Goal: Task Accomplishment & Management: Complete application form

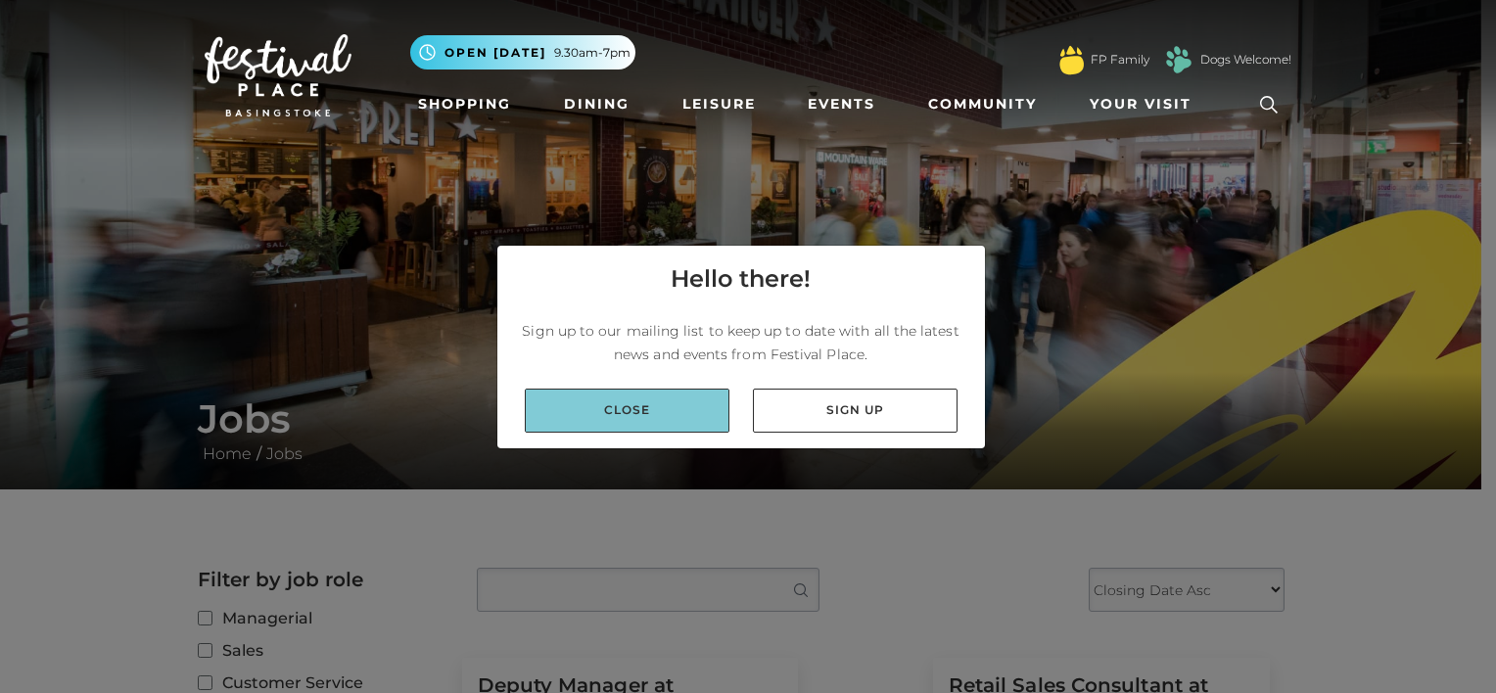
click at [644, 417] on link "Close" at bounding box center [627, 411] width 205 height 44
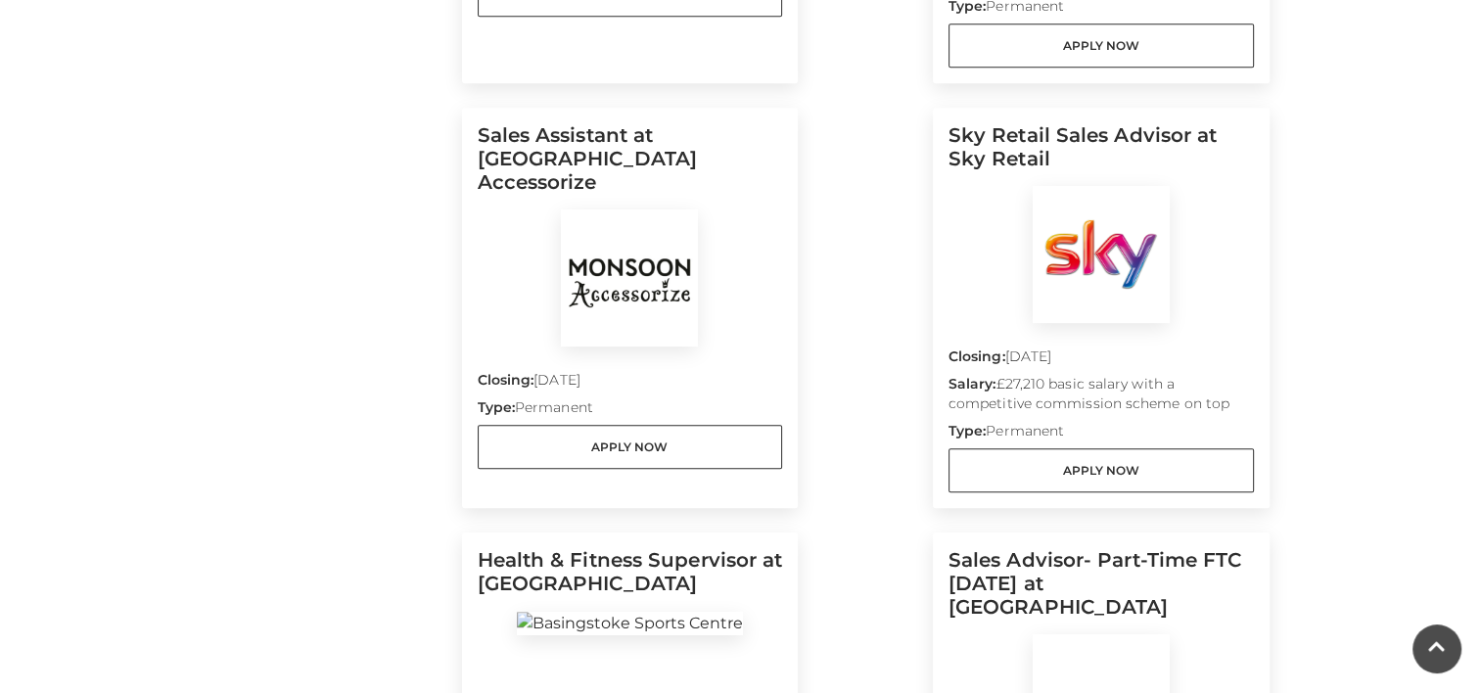
scroll to position [979, 0]
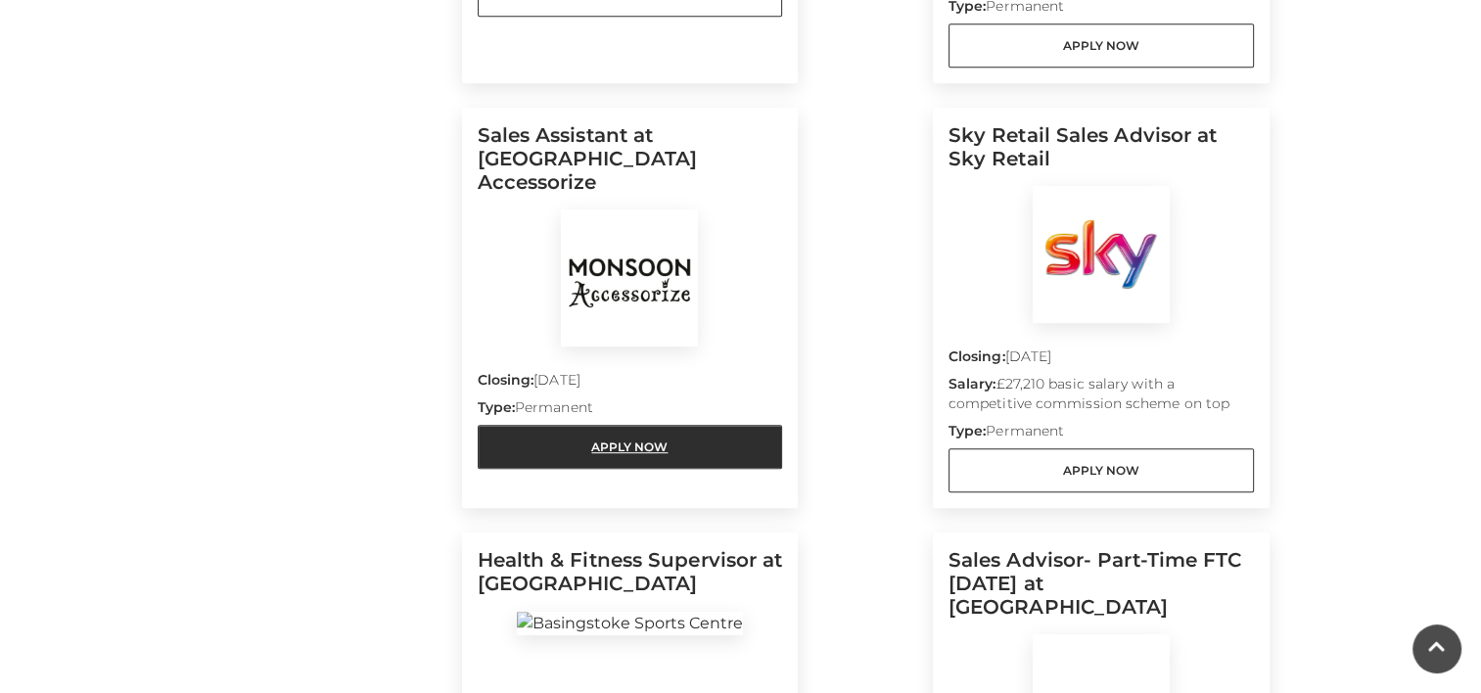
click at [619, 425] on link "Apply Now" at bounding box center [630, 447] width 305 height 44
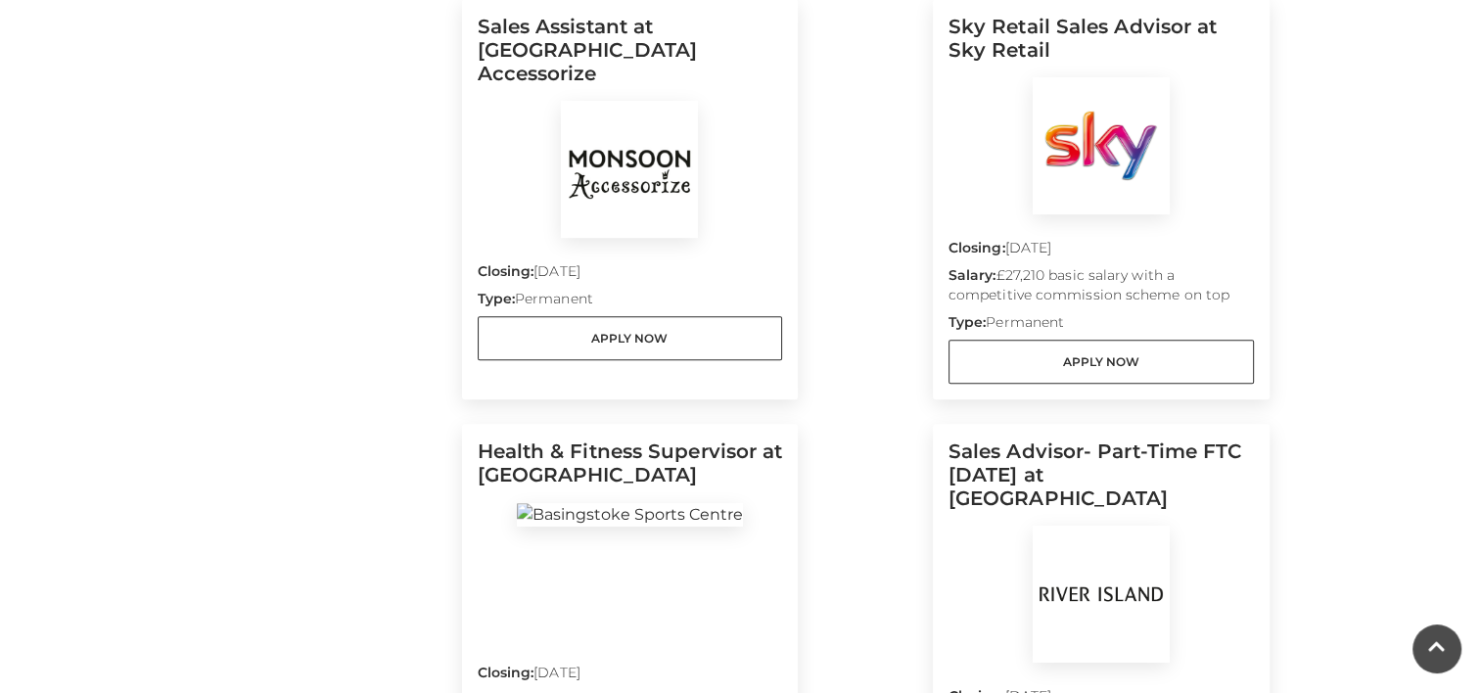
scroll to position [1077, 0]
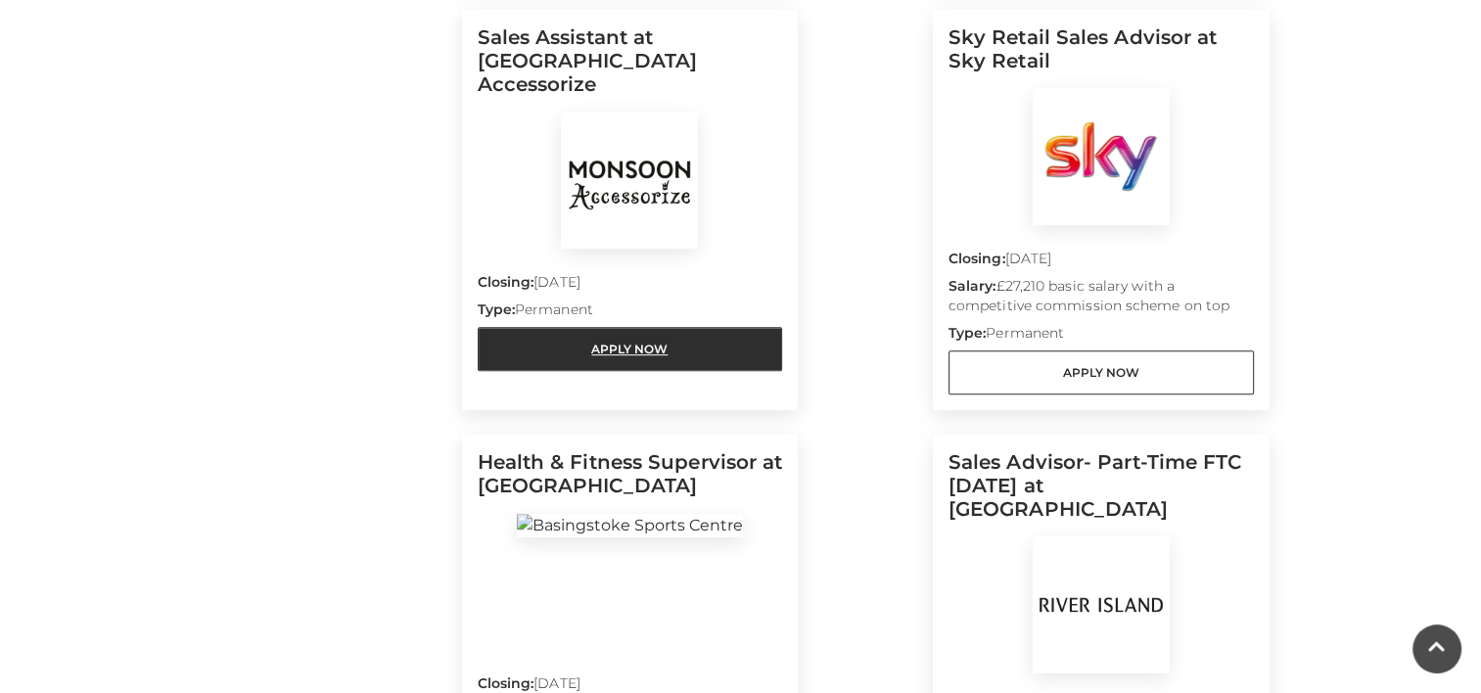
click at [649, 327] on link "Apply Now" at bounding box center [630, 349] width 305 height 44
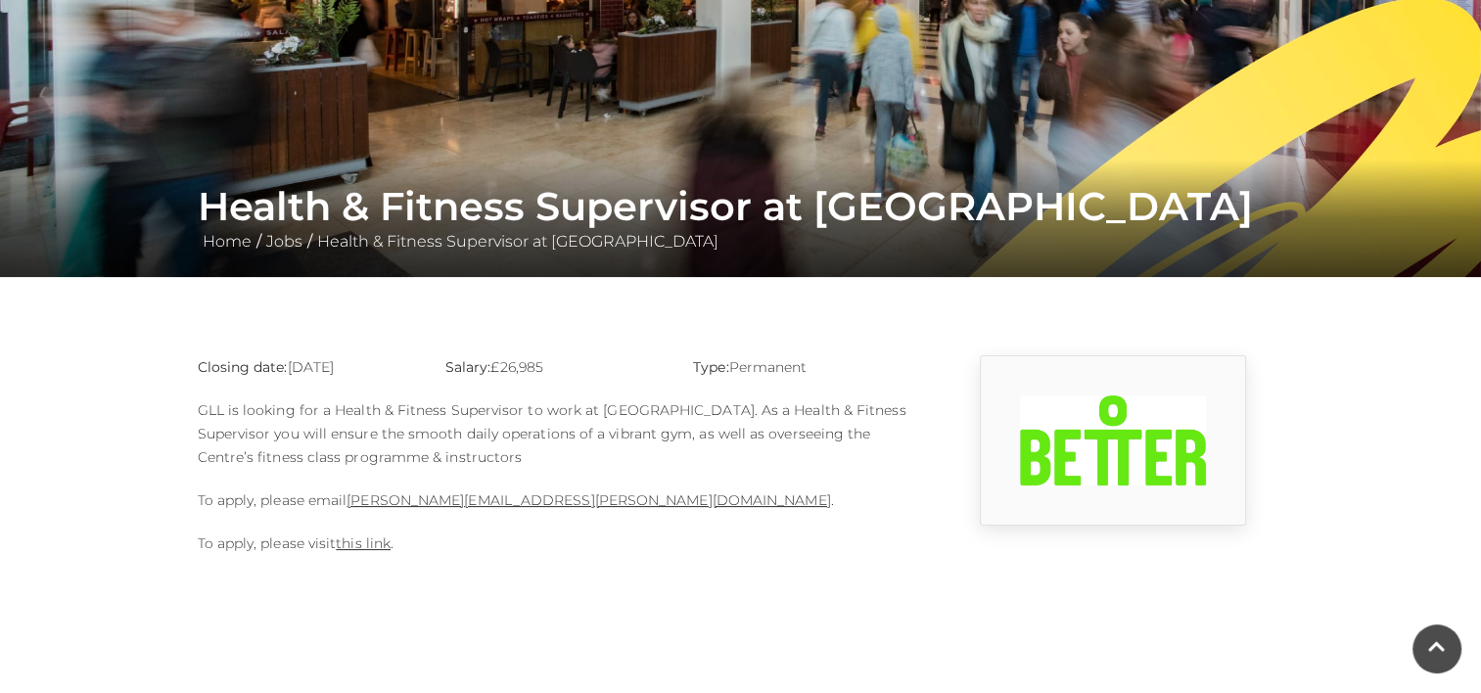
scroll to position [98, 0]
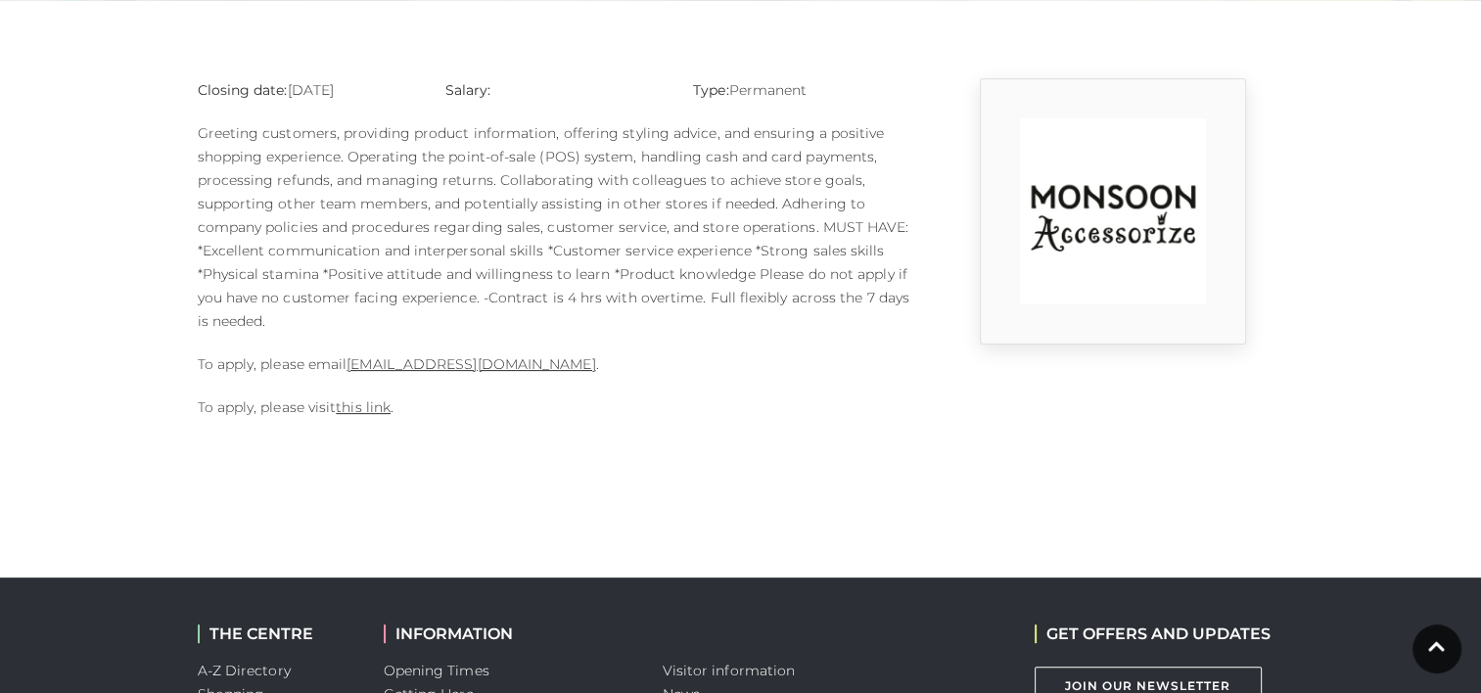
scroll to position [392, 0]
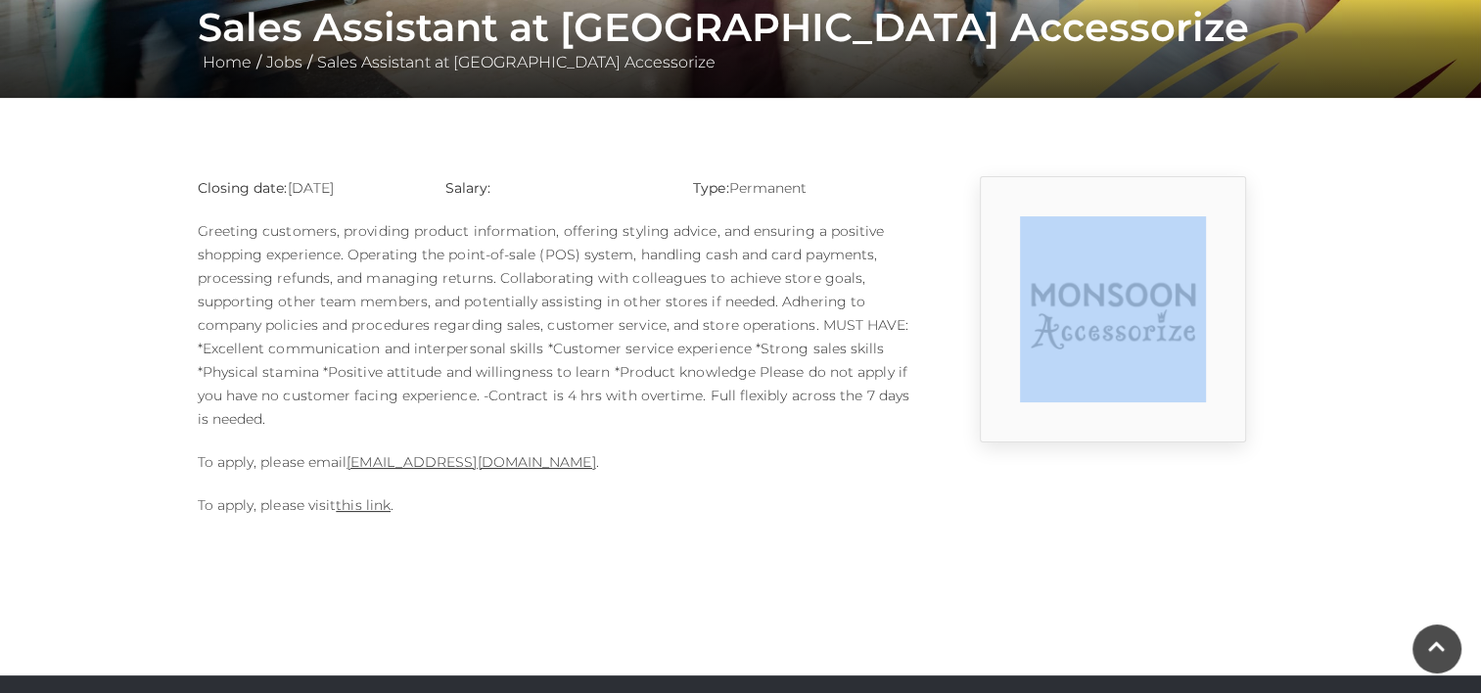
click at [1308, 448] on main "Sales Assistant at Monsoon Accessorize Home / Jobs / Sales Assistant at Monsoon…" at bounding box center [740, 72] width 1481 height 928
drag, startPoint x: 1308, startPoint y: 448, endPoint x: 1420, endPoint y: 236, distance: 240.4
click at [1420, 236] on main "Sales Assistant at Monsoon Accessorize Home / Jobs / Sales Assistant at Monsoon…" at bounding box center [740, 72] width 1481 height 928
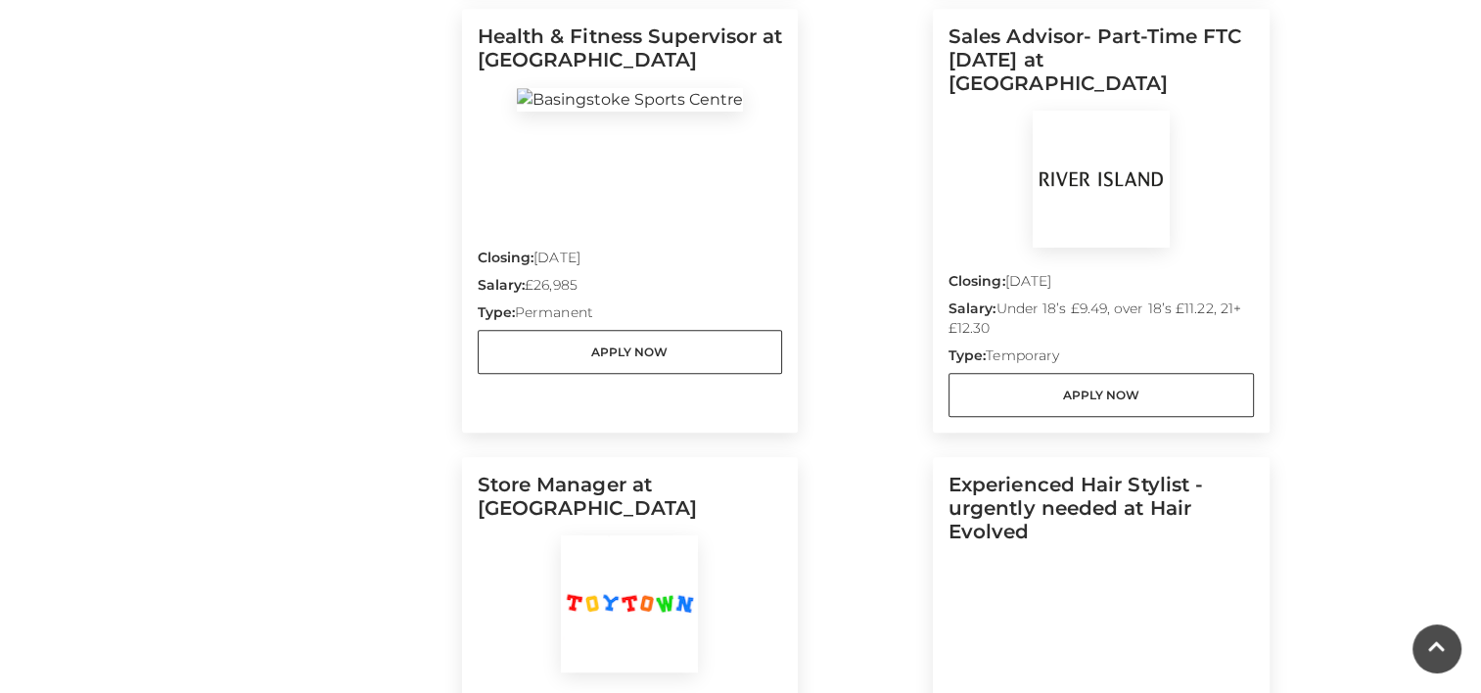
scroll to position [1566, 0]
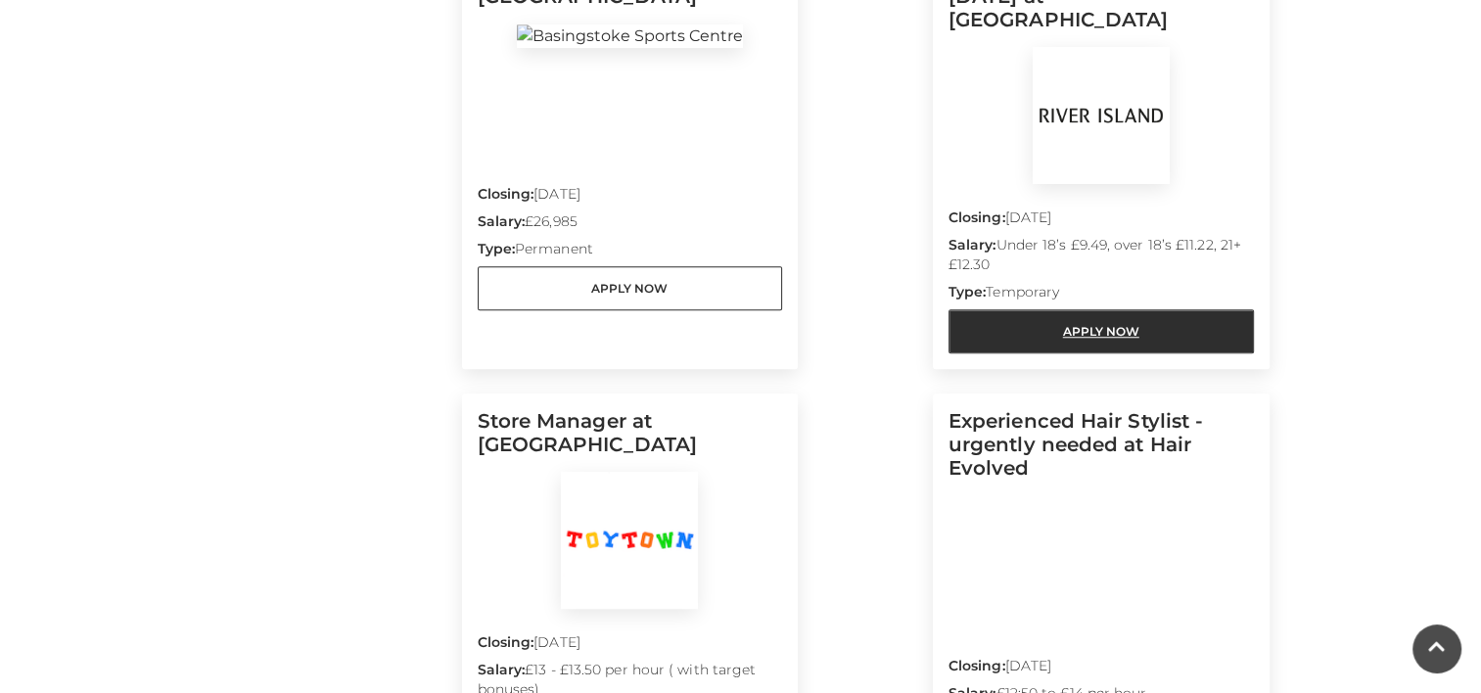
click at [1065, 309] on link "Apply Now" at bounding box center [1101, 331] width 305 height 44
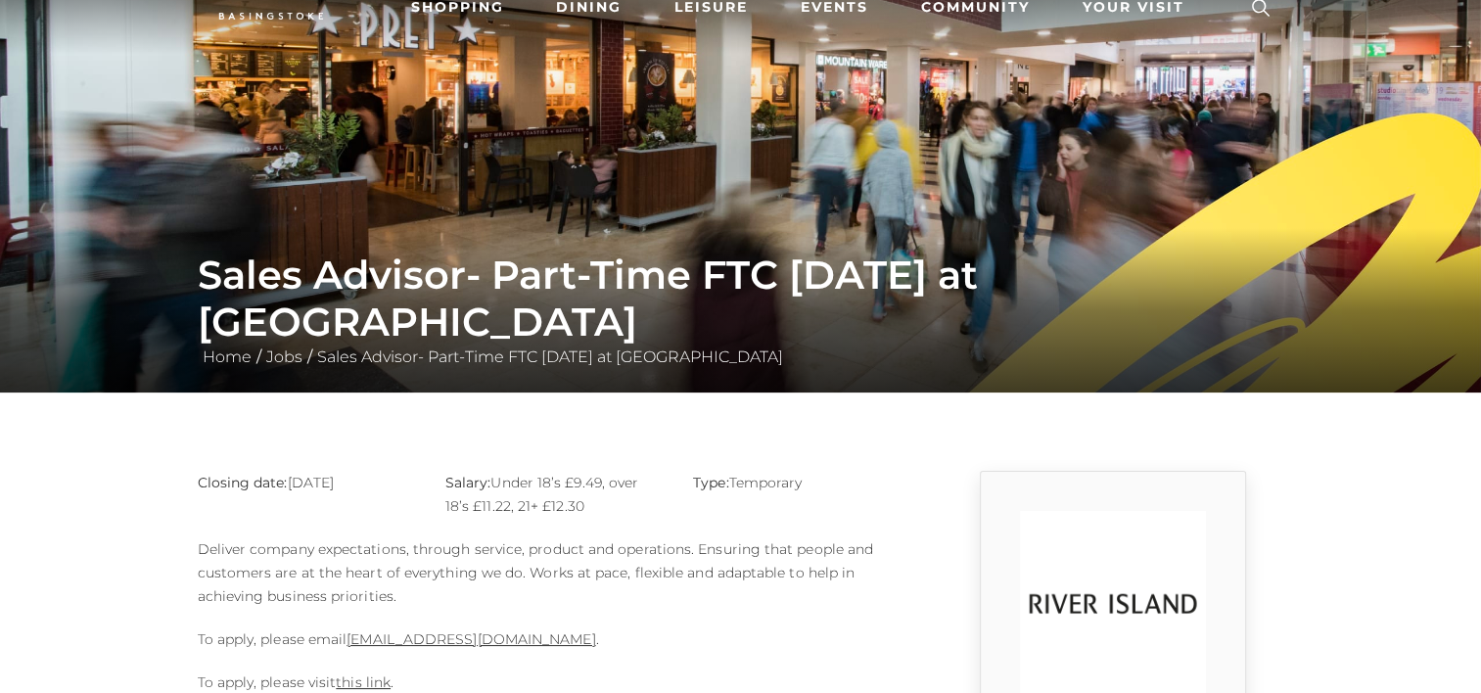
scroll to position [279, 0]
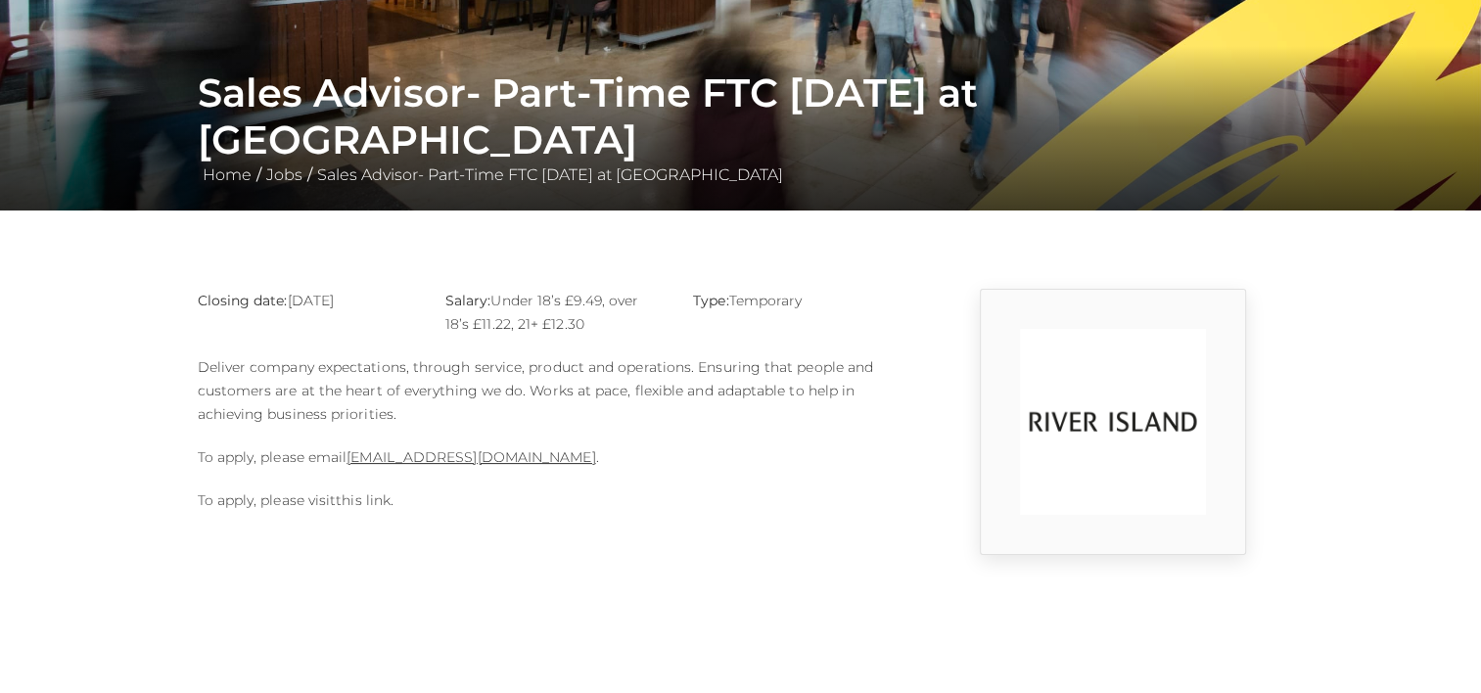
click at [348, 498] on link "this link" at bounding box center [363, 500] width 55 height 18
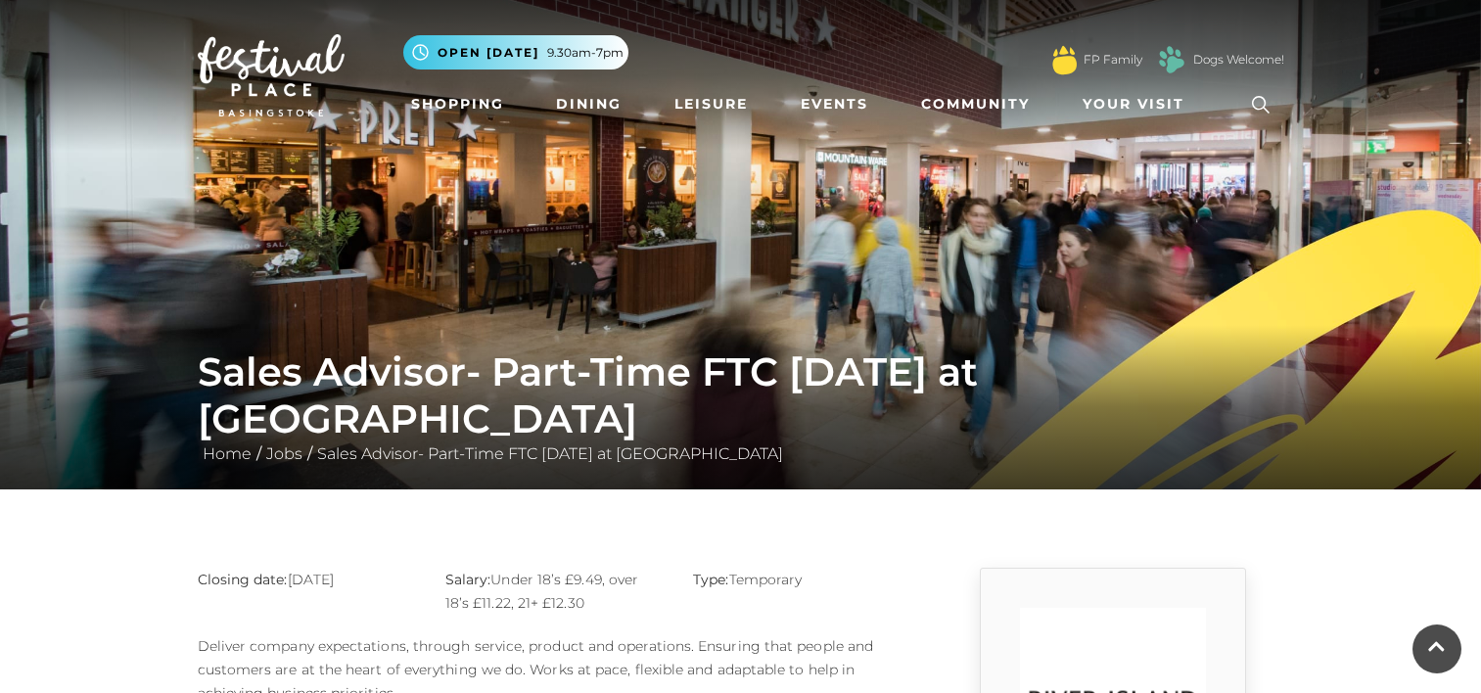
scroll to position [279, 0]
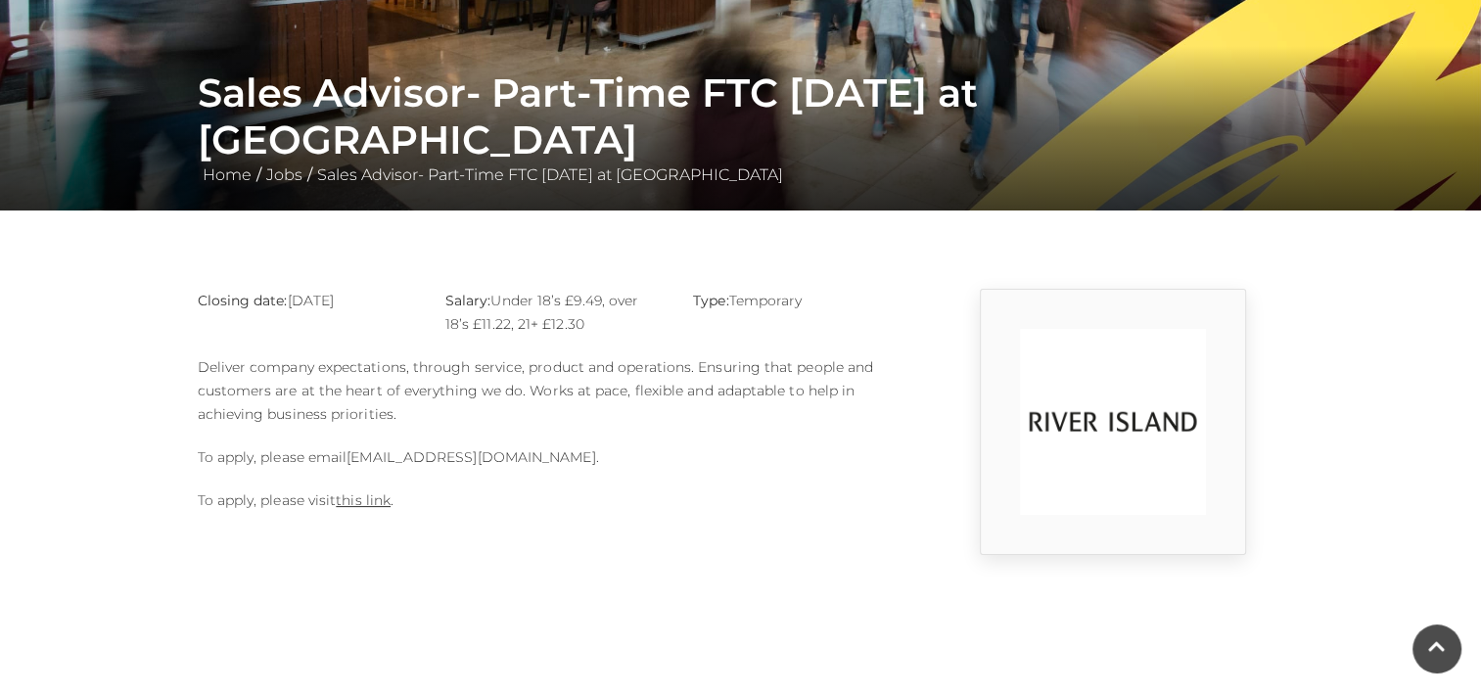
click at [466, 455] on link "[EMAIL_ADDRESS][DOMAIN_NAME]" at bounding box center [471, 457] width 249 height 18
click at [368, 504] on link "this link" at bounding box center [363, 500] width 55 height 18
